Goal: Use online tool/utility: Utilize a website feature to perform a specific function

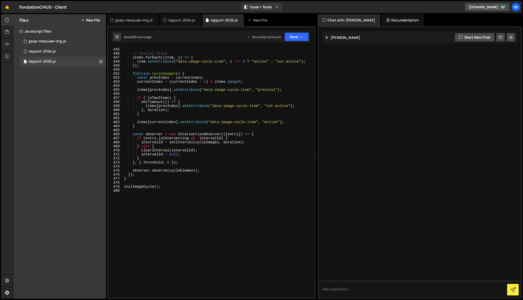
scroll to position [1808, 0]
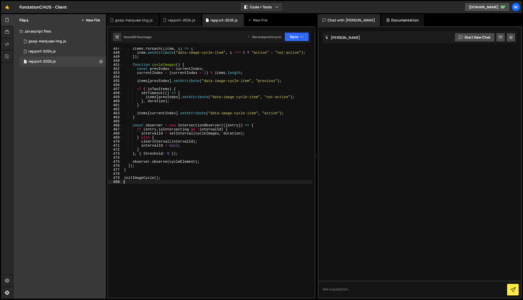
click at [195, 201] on div "items . forEach (( item , i ) => { item . setAttribute ( "data-image-cycle-item…" at bounding box center [218, 176] width 190 height 259
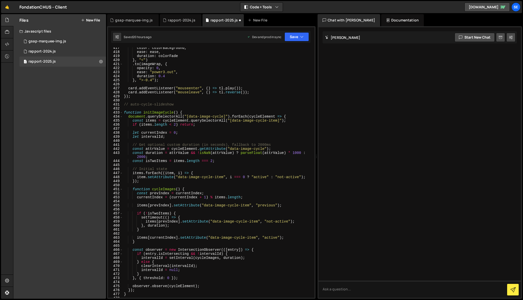
scroll to position [1673, 0]
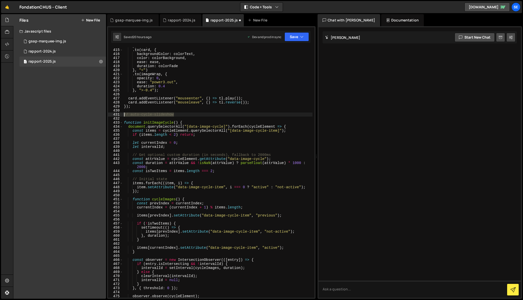
drag, startPoint x: 177, startPoint y: 114, endPoint x: 121, endPoint y: 114, distance: 56.1
click at [122, 114] on div "414 415 416 417 418 419 420 421 422 423 424 425 426 427 428 429 430 431 432 433…" at bounding box center [211, 172] width 207 height 251
type textarea "// auto-cycle-slideshow"
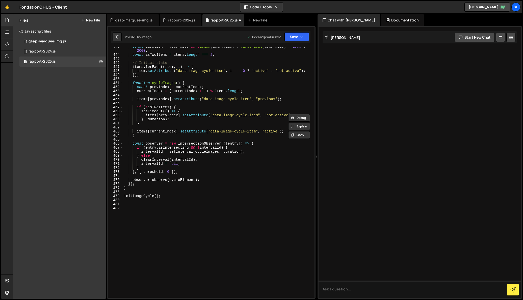
scroll to position [1825, 0]
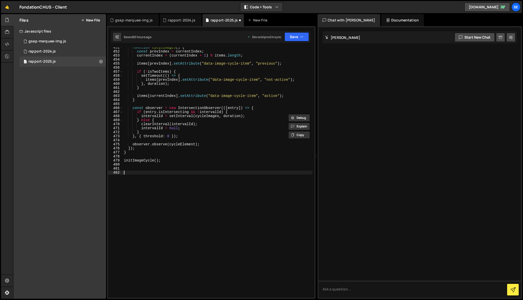
click at [135, 175] on div "function cycleImages ( ) { const prevIndex = currentIndex ; currentIndex = ( cu…" at bounding box center [218, 174] width 190 height 259
drag, startPoint x: 176, startPoint y: 173, endPoint x: 130, endPoint y: 171, distance: 46.0
click at [130, 171] on div "function cycleImages ( ) { const prevIndex = currentIndex ; currentIndex = ( cu…" at bounding box center [218, 174] width 190 height 259
click at [181, 177] on div "function cycleImages ( ) { const prevIndex = currentIndex ; currentIndex = ( cu…" at bounding box center [218, 174] width 190 height 259
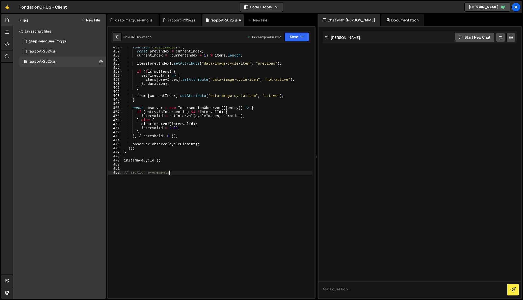
type textarea "// section evenements"
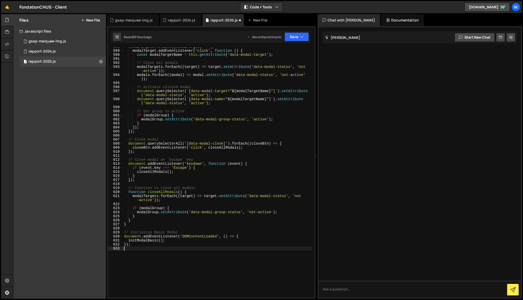
scroll to position [2380, 0]
drag, startPoint x: 134, startPoint y: 244, endPoint x: 119, endPoint y: 243, distance: 14.2
click at [119, 243] on div "588 589 590 591 592 593 594 595 596 597 598 599 600 601 602 603 604 605 606 607…" at bounding box center [211, 172] width 207 height 251
type textarea "});"
drag, startPoint x: 128, startPoint y: 241, endPoint x: 121, endPoint y: 233, distance: 10.4
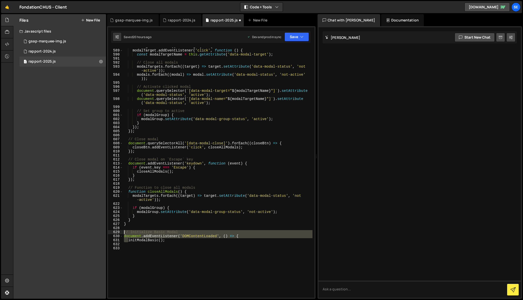
click at [121, 233] on div "588 589 590 591 592 593 594 595 596 597 598 599 600 601 602 603 604 605 606 607…" at bounding box center [211, 172] width 207 height 251
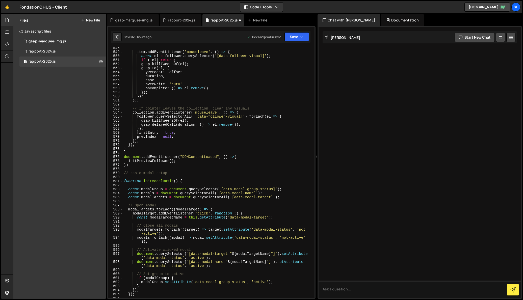
scroll to position [2217, 0]
drag, startPoint x: 130, startPoint y: 164, endPoint x: 121, endPoint y: 162, distance: 8.6
click at [121, 162] on div "initModalBasic(); 548 549 550 551 552 553 554 555 556 557 558 559 560 561 562 5…" at bounding box center [211, 172] width 207 height 251
type textarea "})"
drag, startPoint x: 132, startPoint y: 164, endPoint x: 124, endPoint y: 165, distance: 8.4
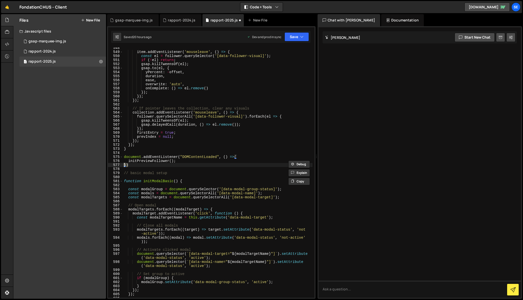
click at [124, 165] on div "item . addEventListener ( 'mouseleave' , ( ) => { const el = follower . querySe…" at bounding box center [218, 175] width 190 height 259
drag, startPoint x: 128, startPoint y: 161, endPoint x: 124, endPoint y: 158, distance: 5.1
click at [124, 158] on div "item . addEventListener ( 'mouseleave' , ( ) => { const el = follower . querySe…" at bounding box center [218, 175] width 190 height 259
type textarea "initPreviewFollower();"
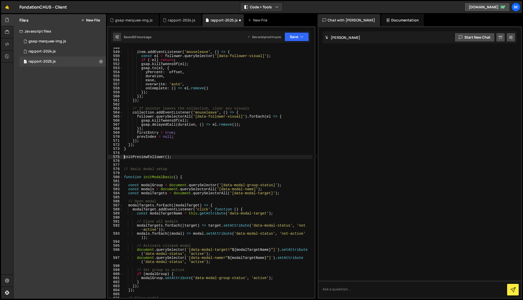
click at [208, 162] on div "item . addEventListener ( 'mouseleave' , ( ) => { const el = follower . querySe…" at bounding box center [218, 175] width 190 height 259
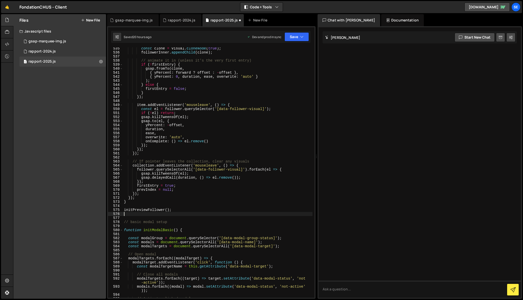
scroll to position [2163, 0]
type textarea "initPreviewFollower();"
